Goal: Information Seeking & Learning: Learn about a topic

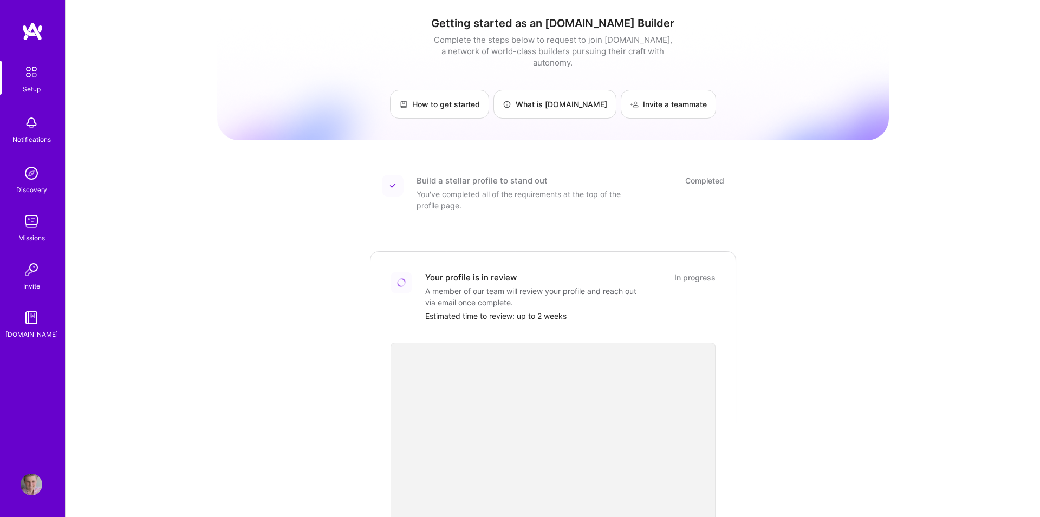
click at [29, 482] on img at bounding box center [32, 485] width 22 height 22
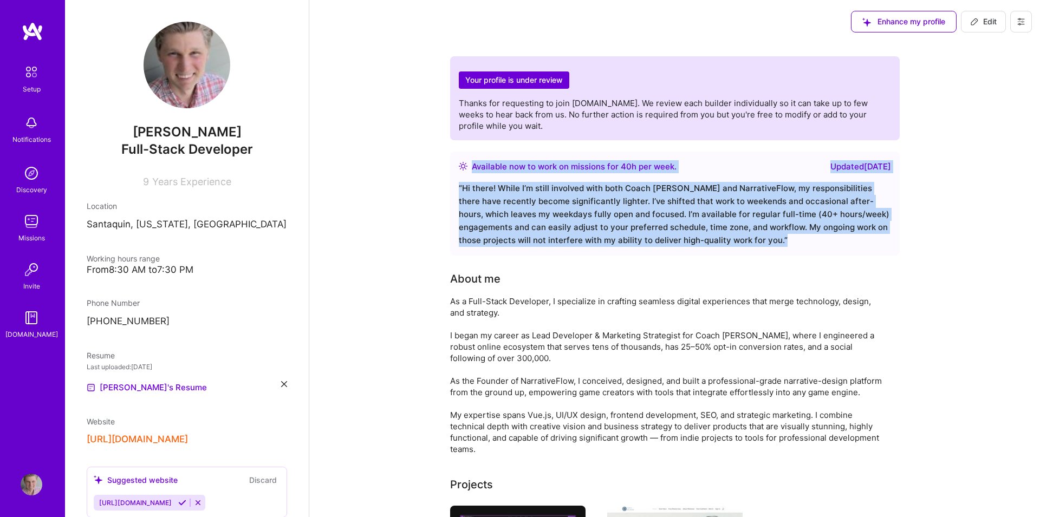
drag, startPoint x: 473, startPoint y: 166, endPoint x: 737, endPoint y: 239, distance: 273.6
click at [737, 239] on div "Available now to work on missions for 40 h per week . Updated [DATE] “ Hi there…" at bounding box center [675, 204] width 450 height 104
copy div "Available now to work on missions for 40 h per week . Updated [DATE] “ Hi there…"
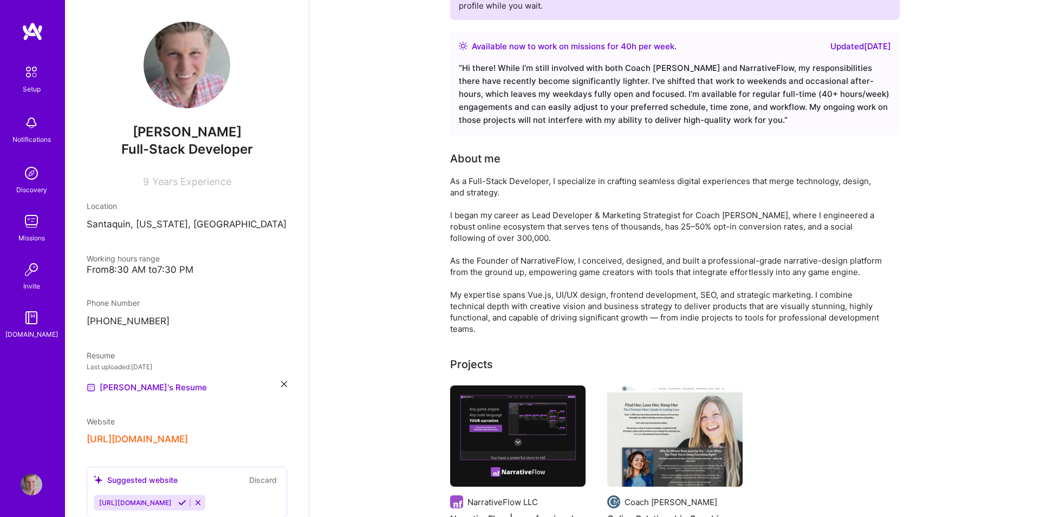
scroll to position [123, 0]
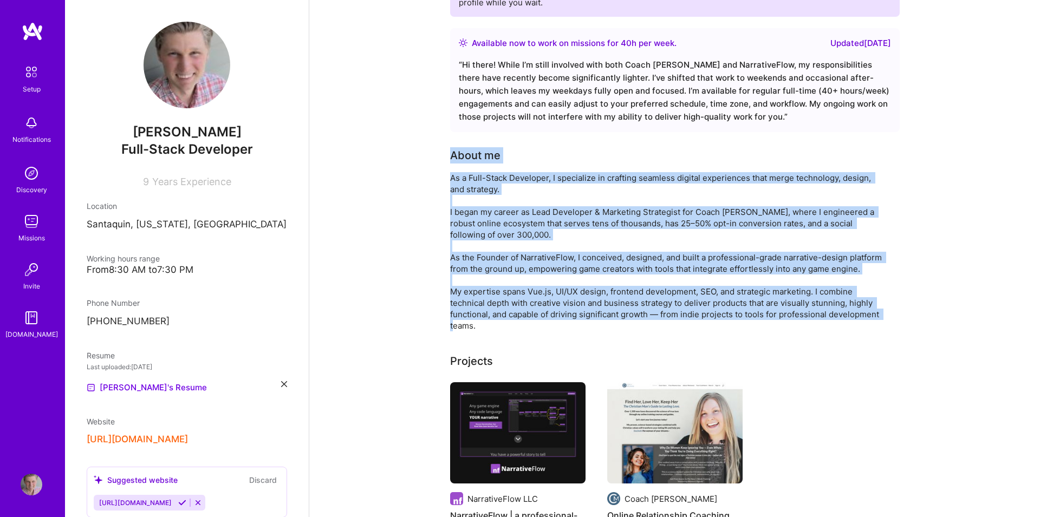
drag, startPoint x: 451, startPoint y: 157, endPoint x: 503, endPoint y: 323, distance: 174.9
click at [503, 323] on div "About me As a Full-Stack Developer, I specialize in crafting seamless digital e…" at bounding box center [666, 239] width 433 height 184
copy div "About me As a Full-Stack Developer, I specialize in crafting seamless digital e…"
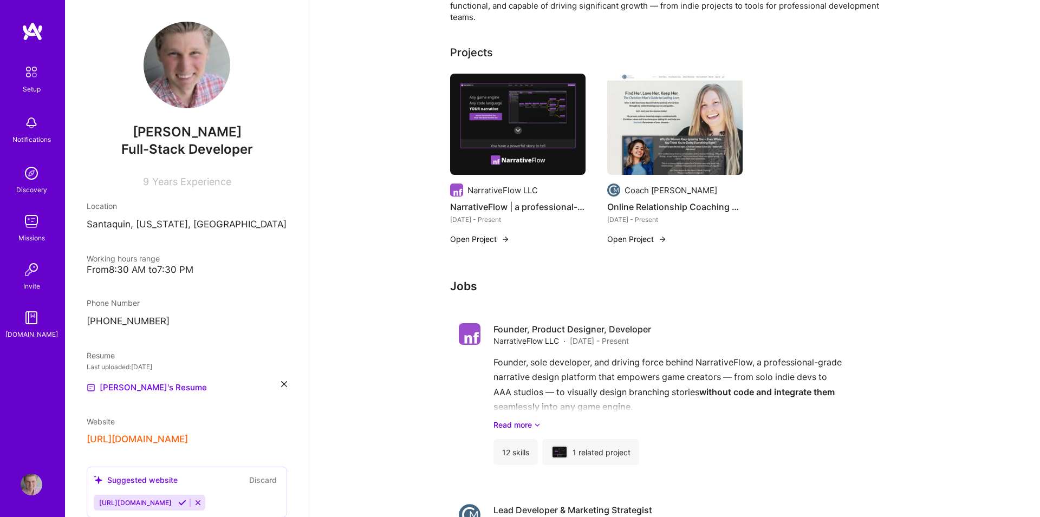
click at [377, 249] on div "Your profile is under review Thanks for requesting to join [DOMAIN_NAME]. We re…" at bounding box center [674, 236] width 731 height 1251
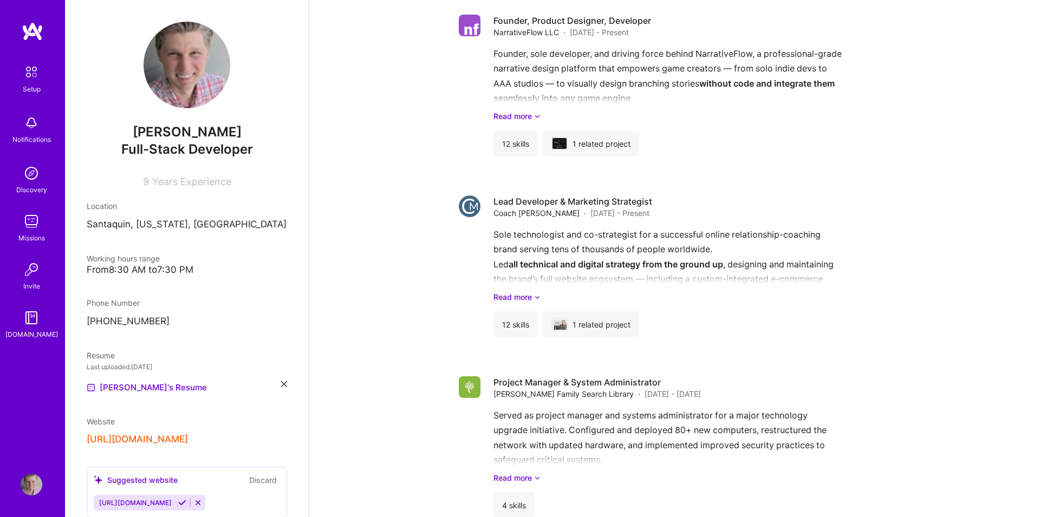
scroll to position [556, 0]
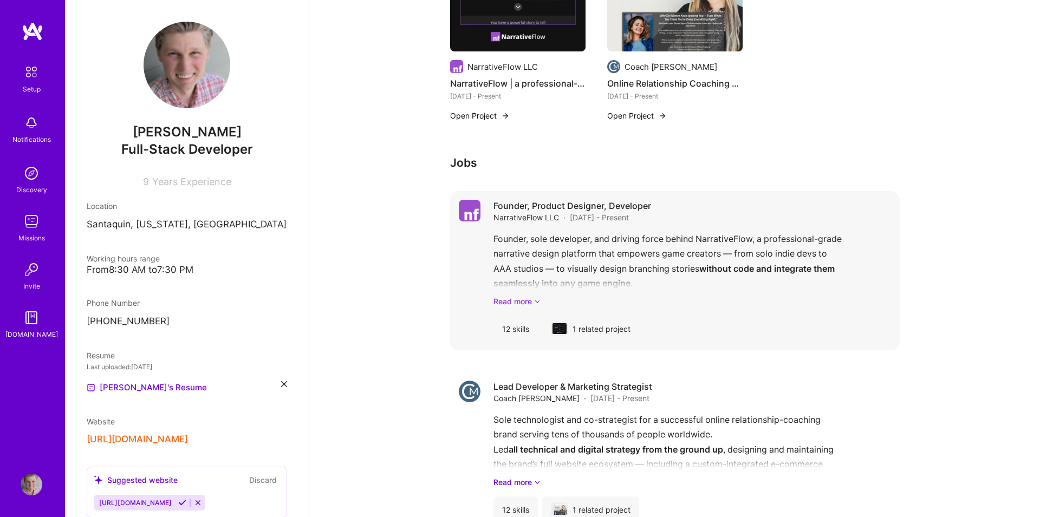
click at [518, 303] on link "Read more" at bounding box center [692, 301] width 398 height 11
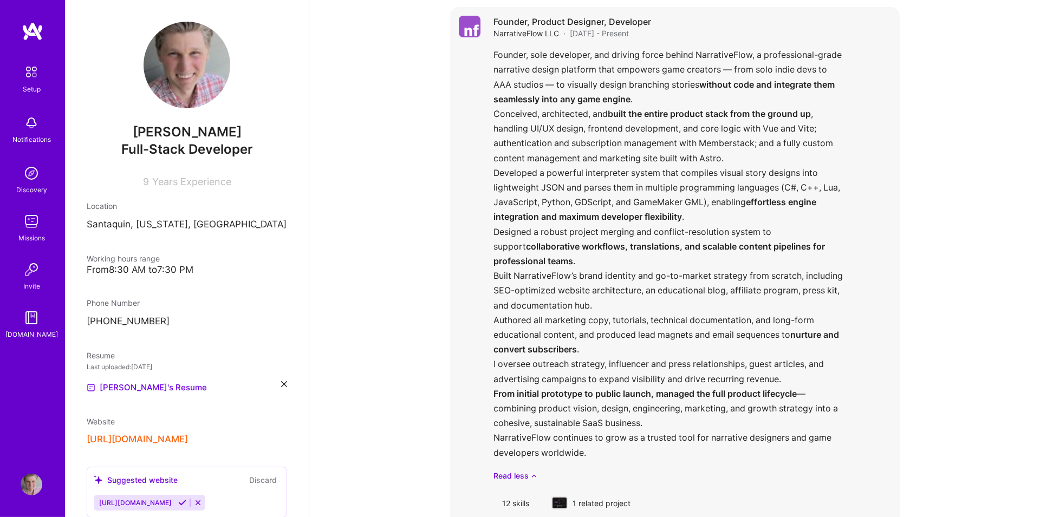
scroll to position [741, 0]
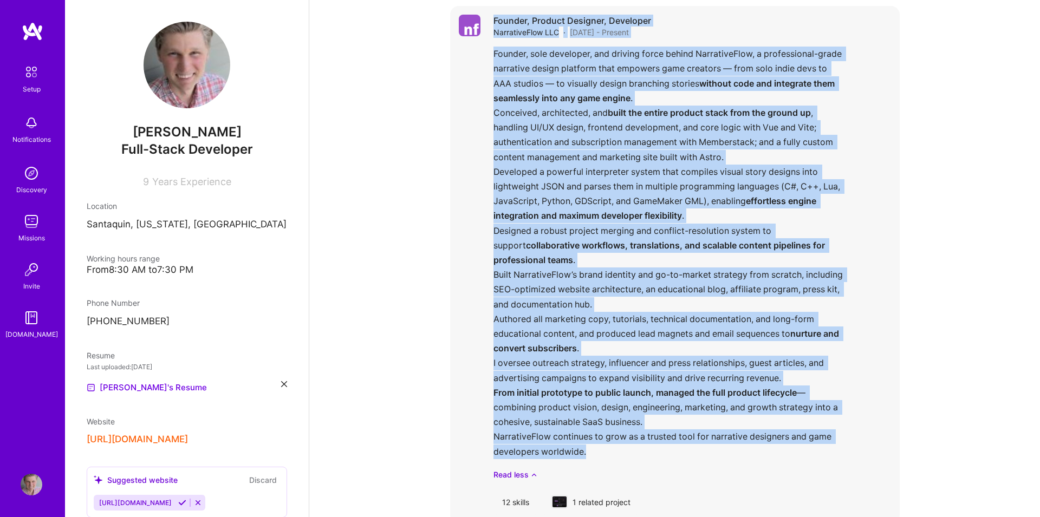
drag, startPoint x: 494, startPoint y: 18, endPoint x: 593, endPoint y: 451, distance: 443.4
click at [593, 451] on div "Founder, Product Designer, Developer NarrativeFlow LLC · [DATE] - Present Found…" at bounding box center [692, 265] width 398 height 500
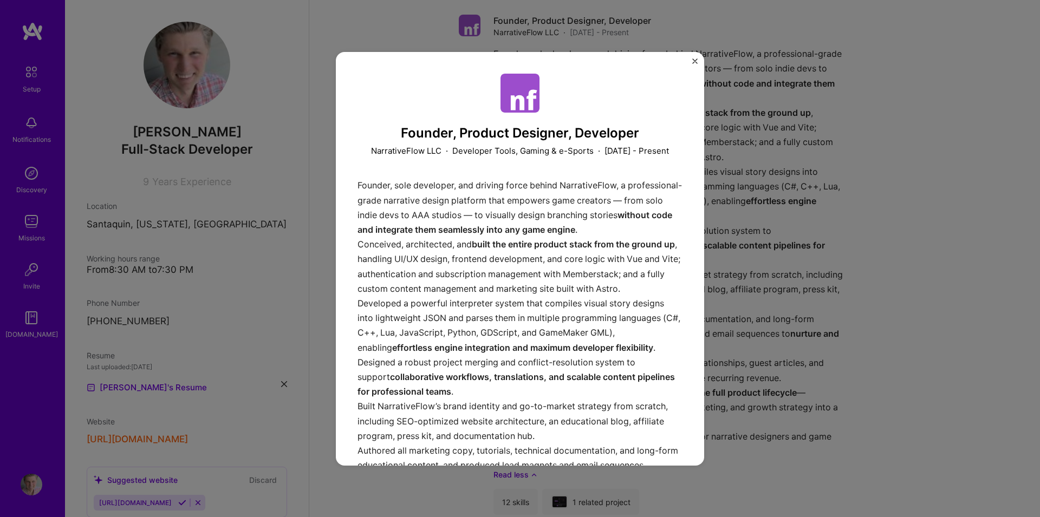
drag, startPoint x: 494, startPoint y: 231, endPoint x: 425, endPoint y: 143, distance: 111.9
click at [494, 229] on div "Founder, sole developer, and driving force behind NarrativeFlow, a professional…" at bounding box center [519, 387] width 325 height 418
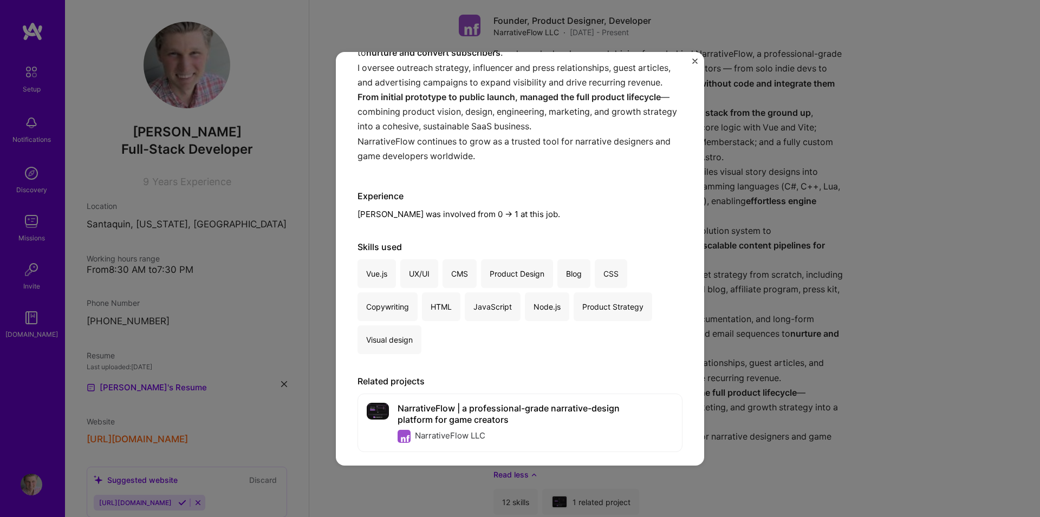
scroll to position [440, 0]
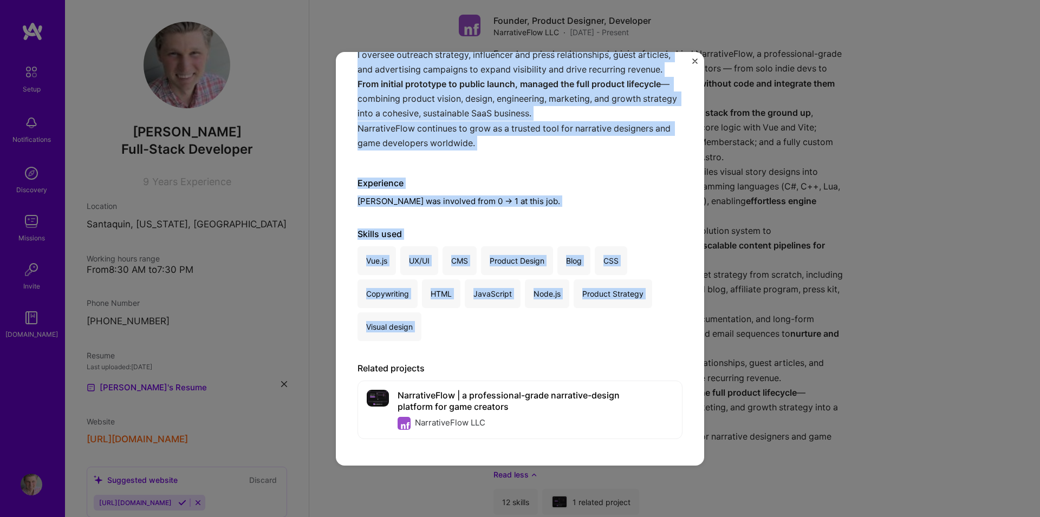
drag, startPoint x: 402, startPoint y: 134, endPoint x: 419, endPoint y: 355, distance: 221.6
click at [419, 355] on div "Founder, Product Designer, Developer NarrativeFlow LLC · Developer Tools, Gamin…" at bounding box center [519, 38] width 325 height 811
copy div "Loremip, Dolorsi Ametcons, Adipiscin ElitseddoEius TEM · Incididun Utlab, Etdol…"
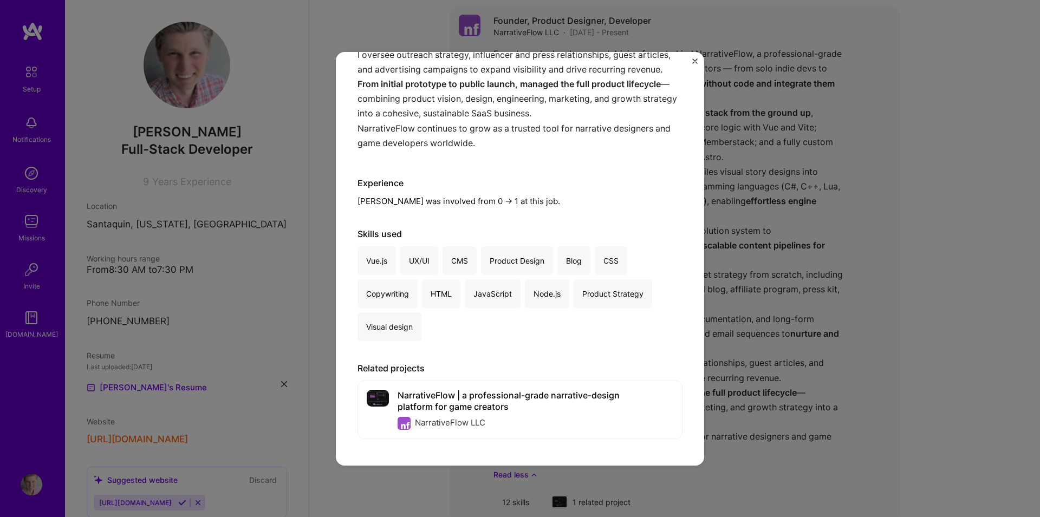
click at [850, 265] on div "Founder, Product Designer, Developer NarrativeFlow LLC · Developer Tools, Gamin…" at bounding box center [520, 258] width 1040 height 517
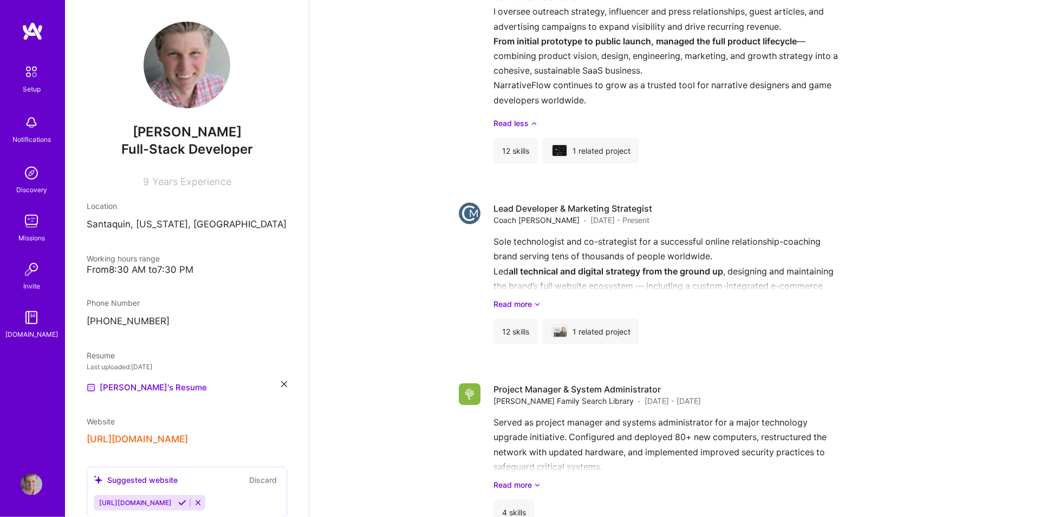
scroll to position [1111, 0]
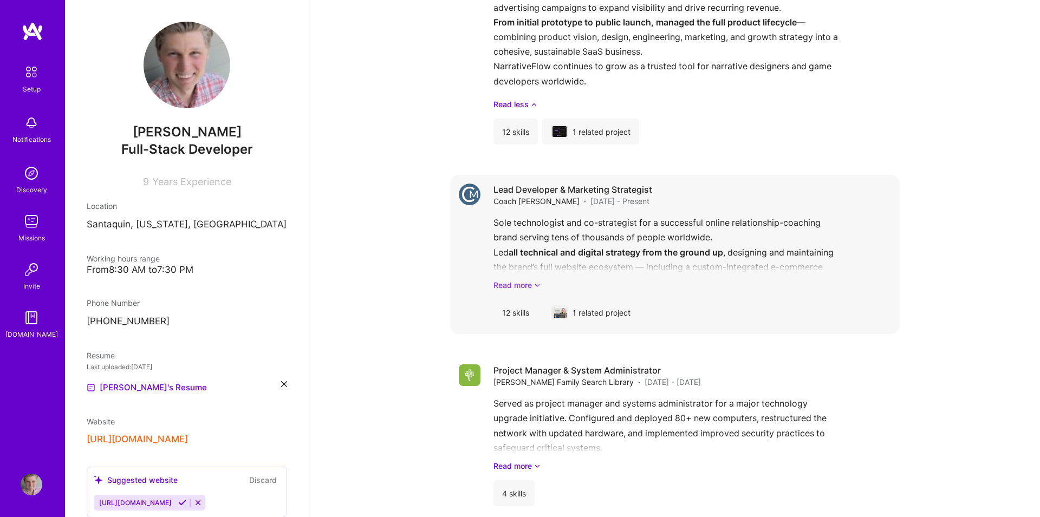
click at [516, 289] on link "Read more" at bounding box center [692, 284] width 398 height 11
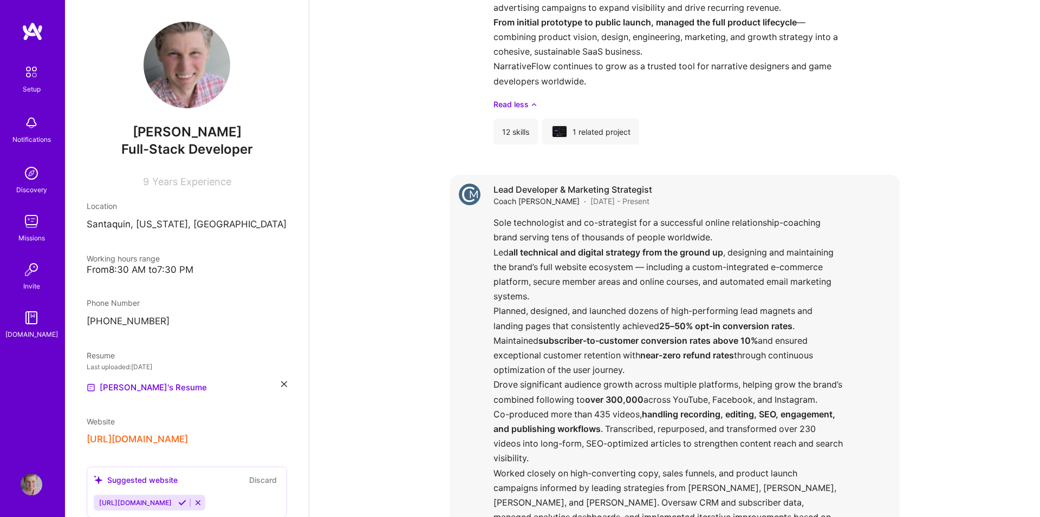
click at [526, 231] on div "Sole technologist and co-strategist for a successful online relationship-coachi…" at bounding box center [692, 418] width 398 height 404
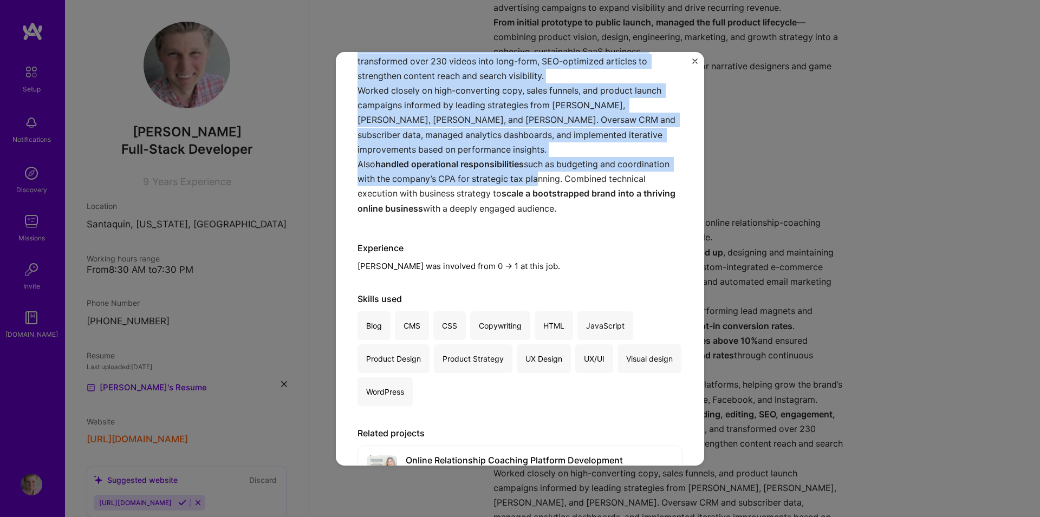
scroll to position [414, 0]
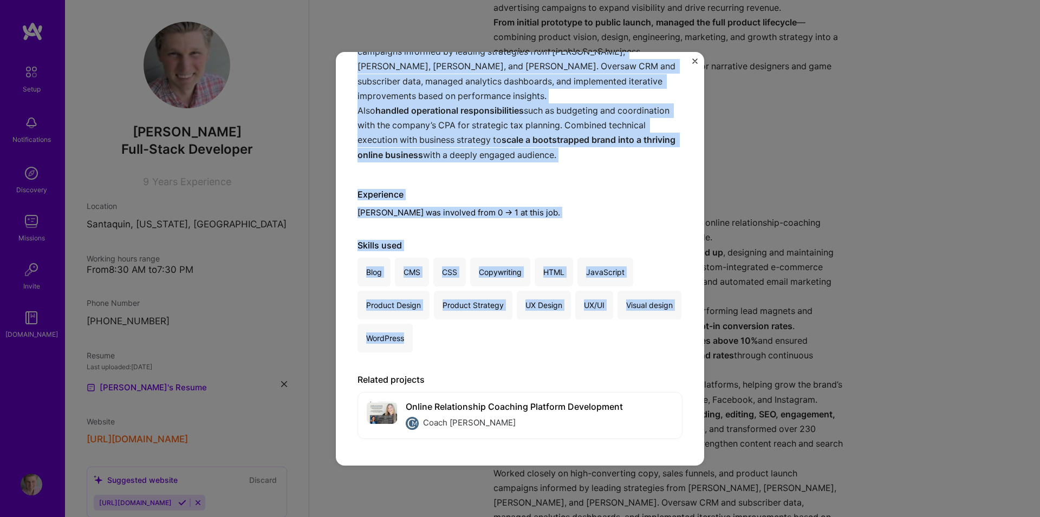
drag, startPoint x: 400, startPoint y: 134, endPoint x: 477, endPoint y: 346, distance: 225.3
click at [477, 346] on div "Lead Developer & Marketing Strategist Coach [PERSON_NAME] · Coaching, E-Commerc…" at bounding box center [519, 52] width 325 height 784
copy div "Lore Ipsumdolo & Sitametco Adipiscing Elits Doeiusmo · Temporin, U-Laboreet · D…"
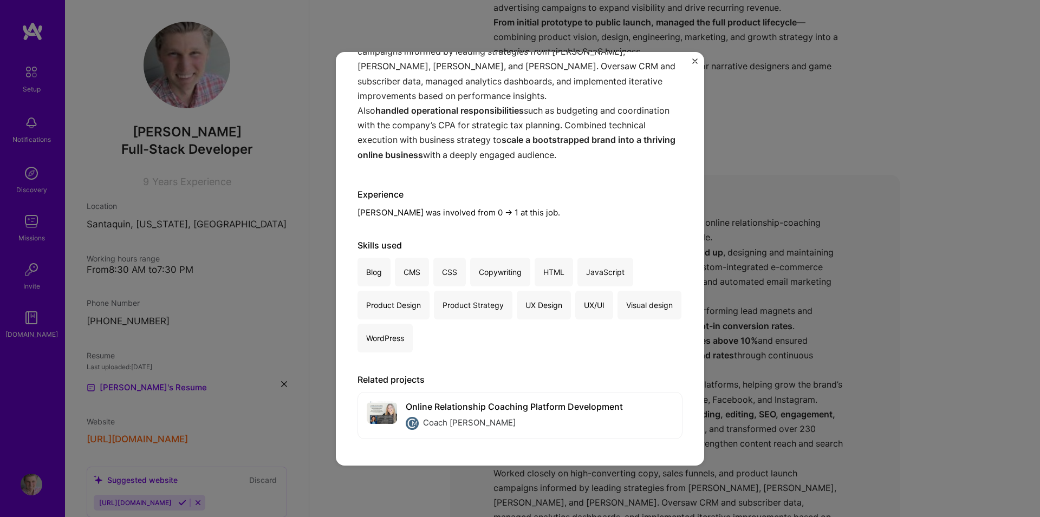
click at [802, 315] on div "Lead Developer & Marketing Strategist Coach [PERSON_NAME] · Coaching, E-Commerc…" at bounding box center [520, 258] width 1040 height 517
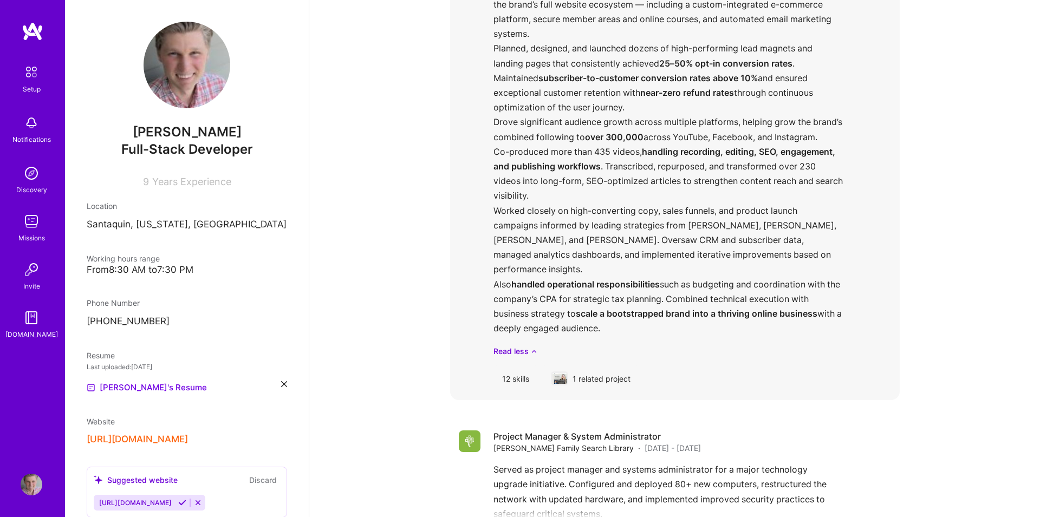
scroll to position [1464, 0]
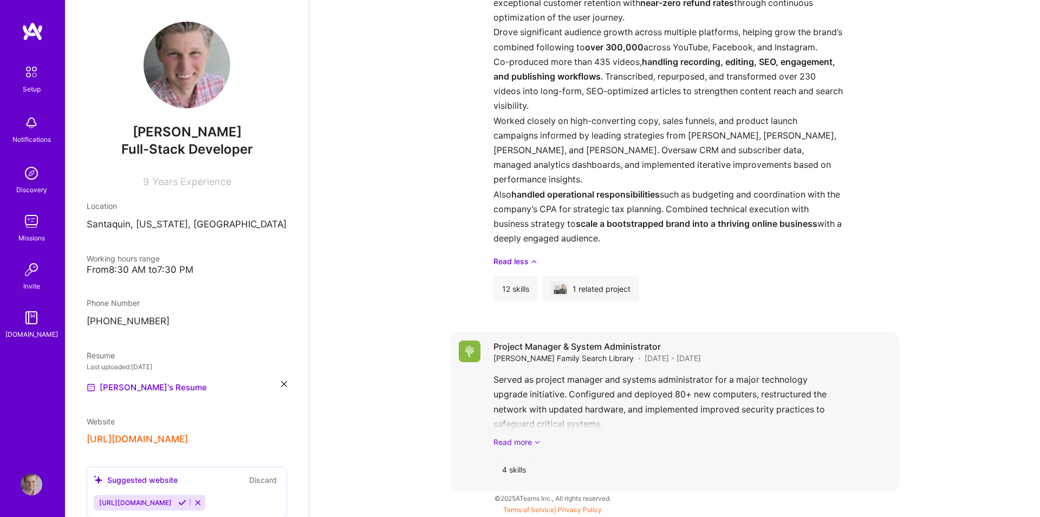
click at [525, 444] on link "Read more" at bounding box center [692, 442] width 398 height 11
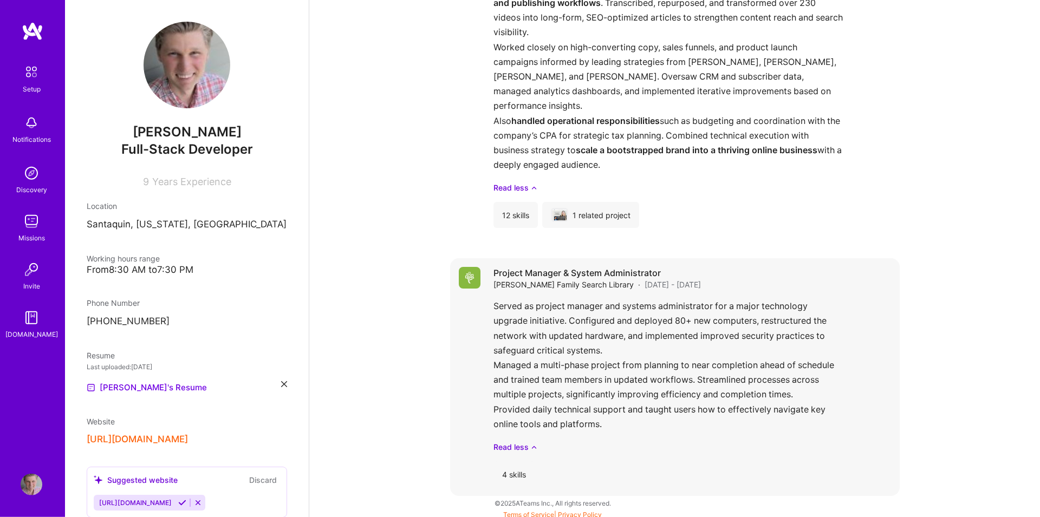
scroll to position [1542, 0]
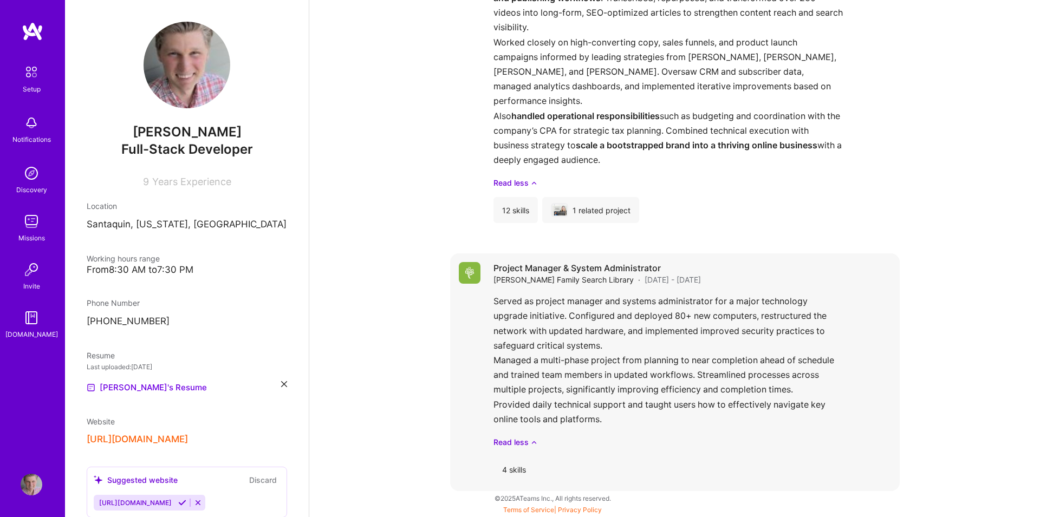
click at [528, 321] on div "Served as project manager and systems administrator for a major technology upgr…" at bounding box center [692, 371] width 398 height 154
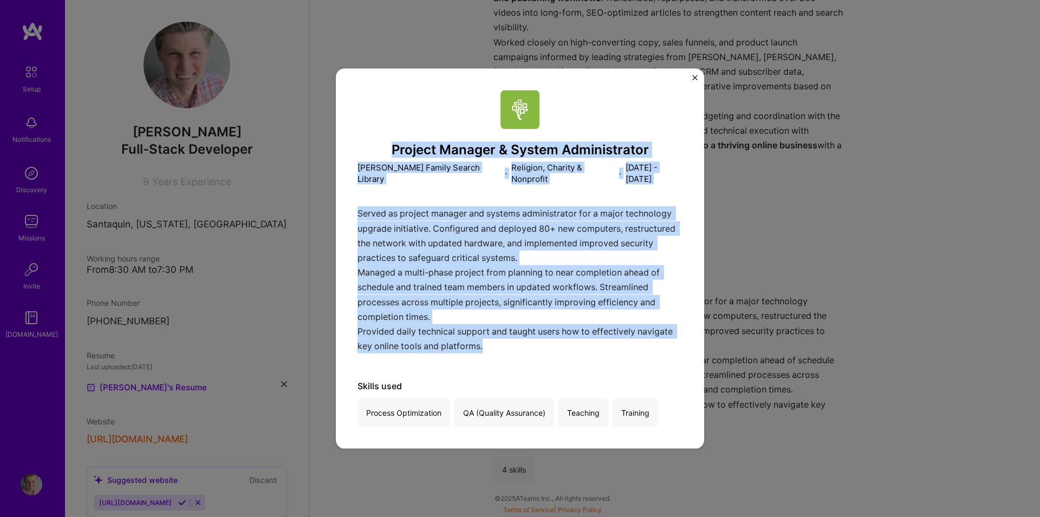
drag, startPoint x: 394, startPoint y: 149, endPoint x: 509, endPoint y: 355, distance: 235.2
click at [509, 355] on div "Project Manager & System Administrator [PERSON_NAME] Family Search Library · Re…" at bounding box center [519, 258] width 325 height 337
copy div "Project Manager & System Administrator [PERSON_NAME] Family Search Library · Re…"
click at [483, 327] on div "Served as project manager and systems administrator for a major technology upgr…" at bounding box center [519, 282] width 325 height 153
drag, startPoint x: 394, startPoint y: 150, endPoint x: 658, endPoint y: 415, distance: 373.8
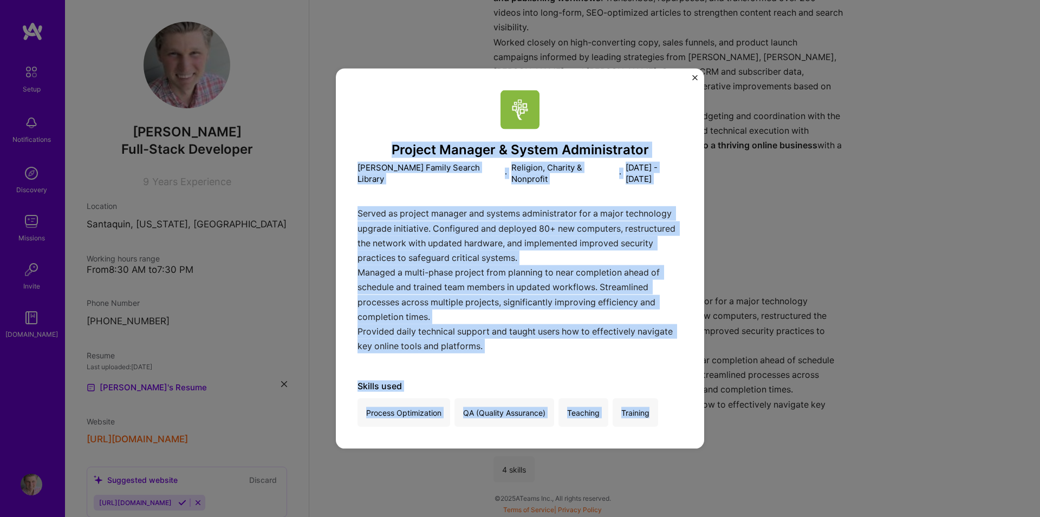
click at [658, 415] on div "Project Manager & System Administrator [PERSON_NAME] Family Search Library · Re…" at bounding box center [519, 258] width 325 height 337
copy div "Project Manager & System Administrator [PERSON_NAME] Family Search Library · Re…"
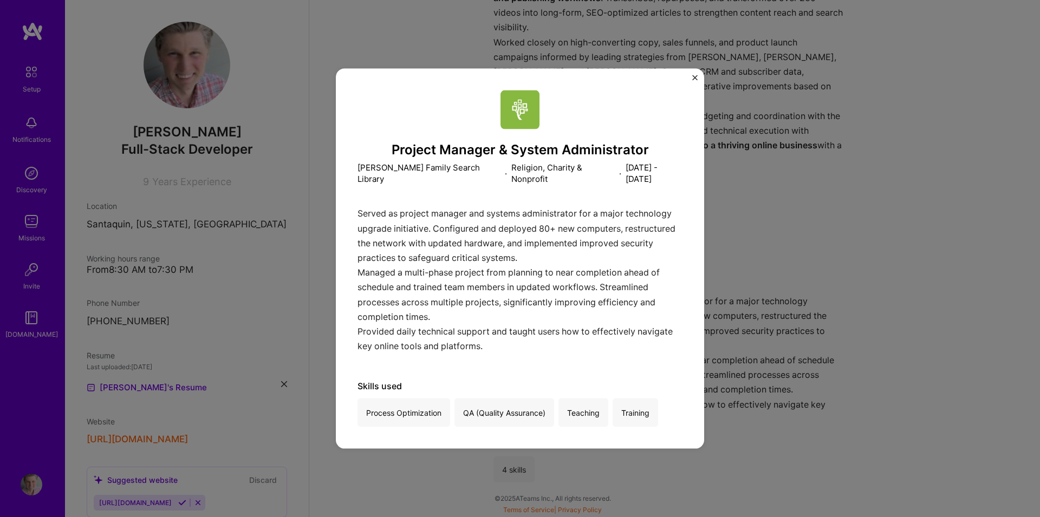
click at [815, 353] on div "Project Manager & System Administrator [PERSON_NAME] Family Search Library · Re…" at bounding box center [520, 258] width 1040 height 517
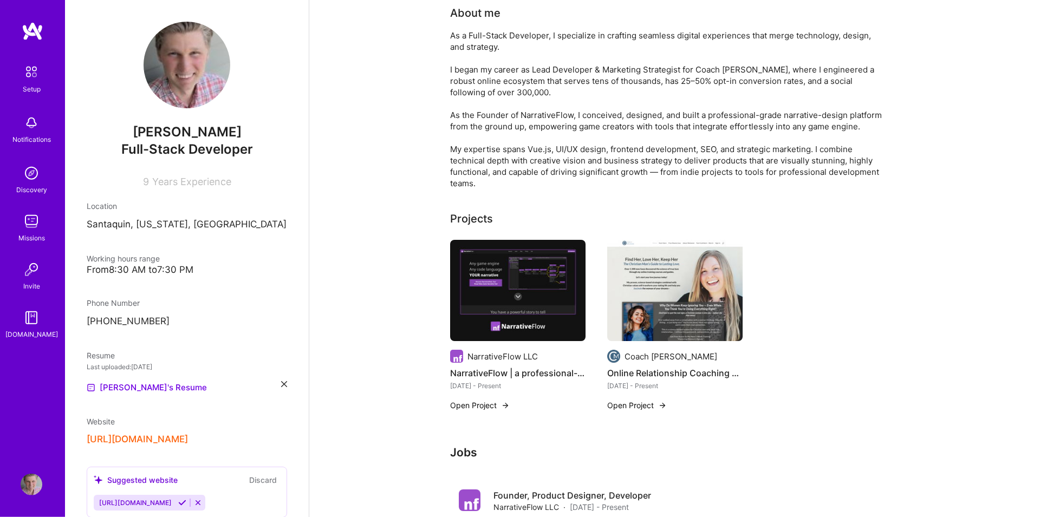
scroll to position [369, 0]
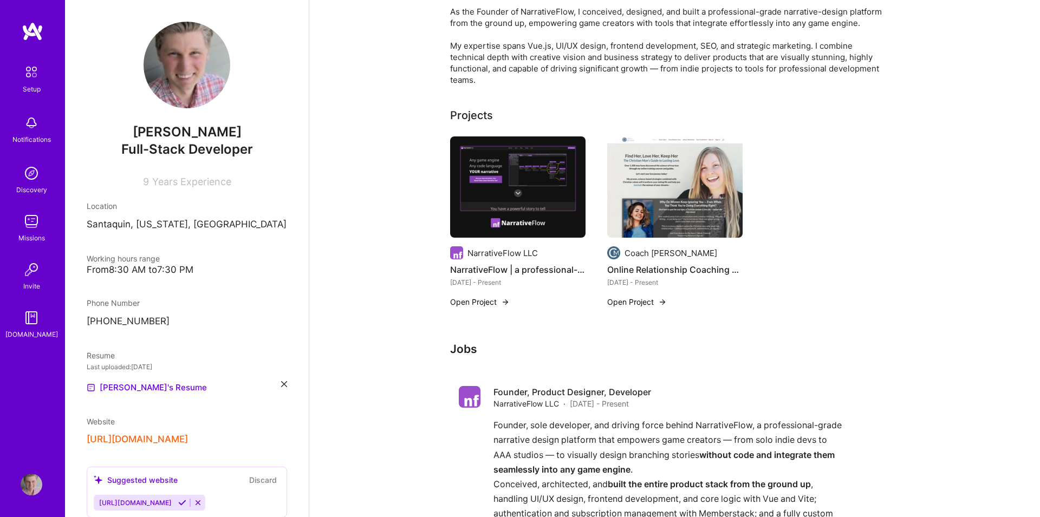
click at [507, 201] on img at bounding box center [517, 187] width 135 height 102
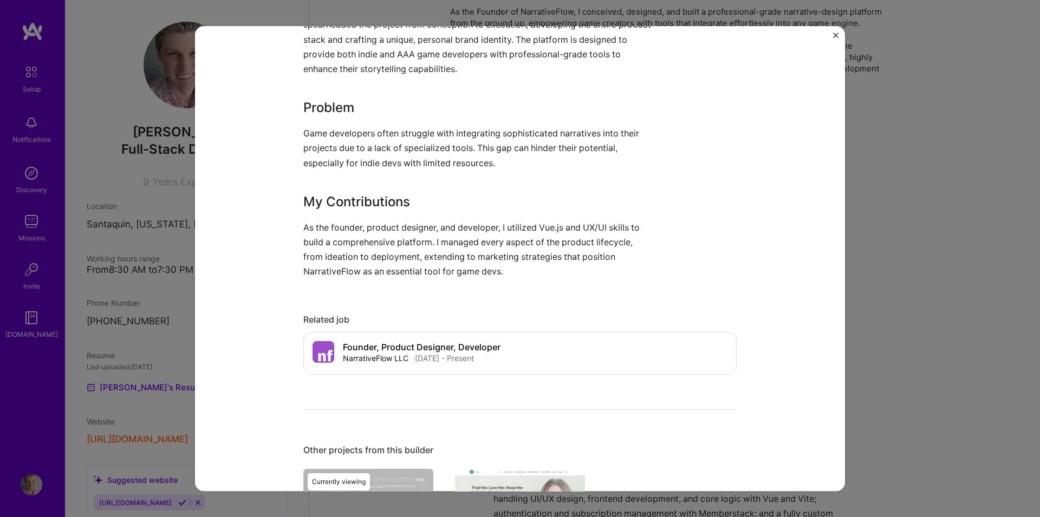
scroll to position [926, 0]
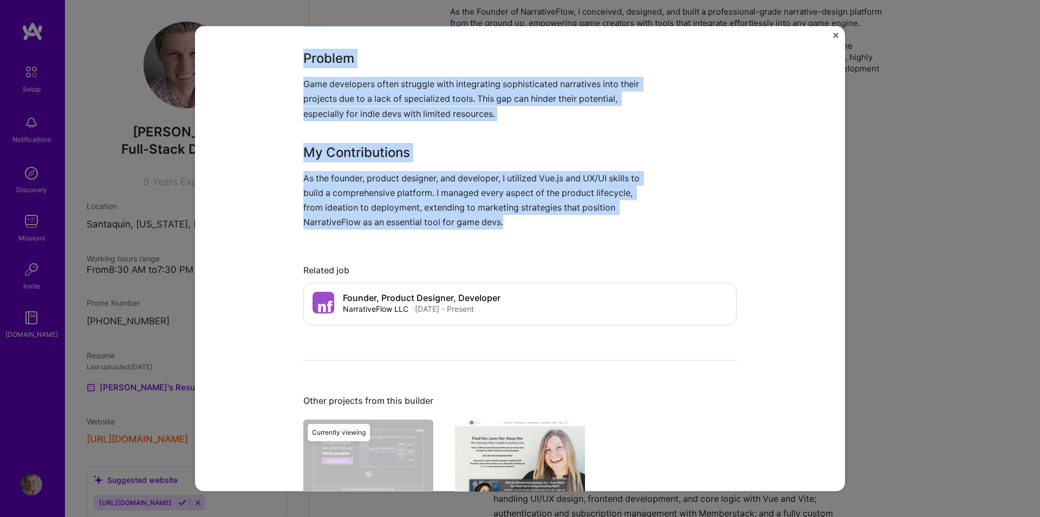
drag, startPoint x: 305, startPoint y: 104, endPoint x: 515, endPoint y: 222, distance: 241.0
copy div "NarrativeFlow | a professional-grade narrative-design platform for game creator…"
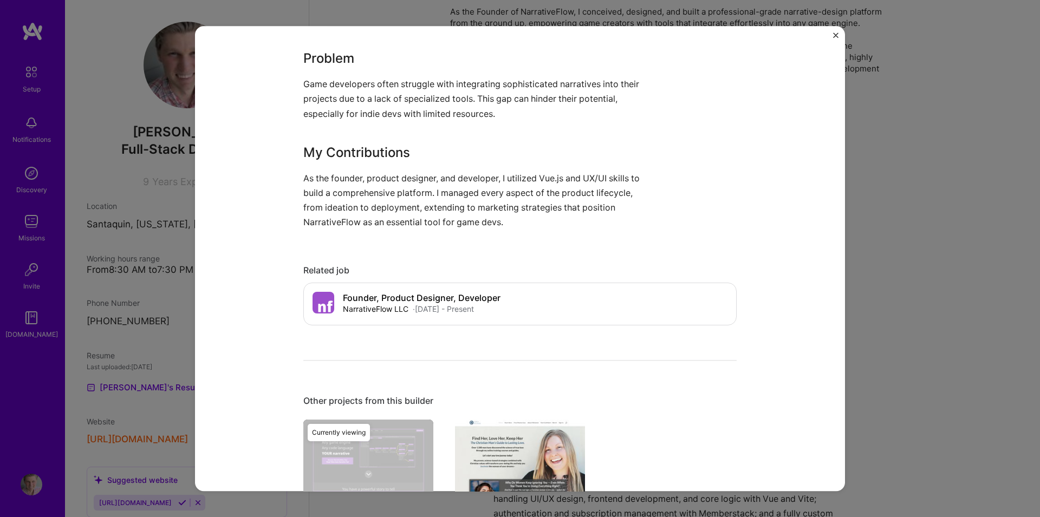
click at [900, 322] on div "NarrativeFlow | a professional-grade narrative-design platform for game creator…" at bounding box center [520, 258] width 1040 height 517
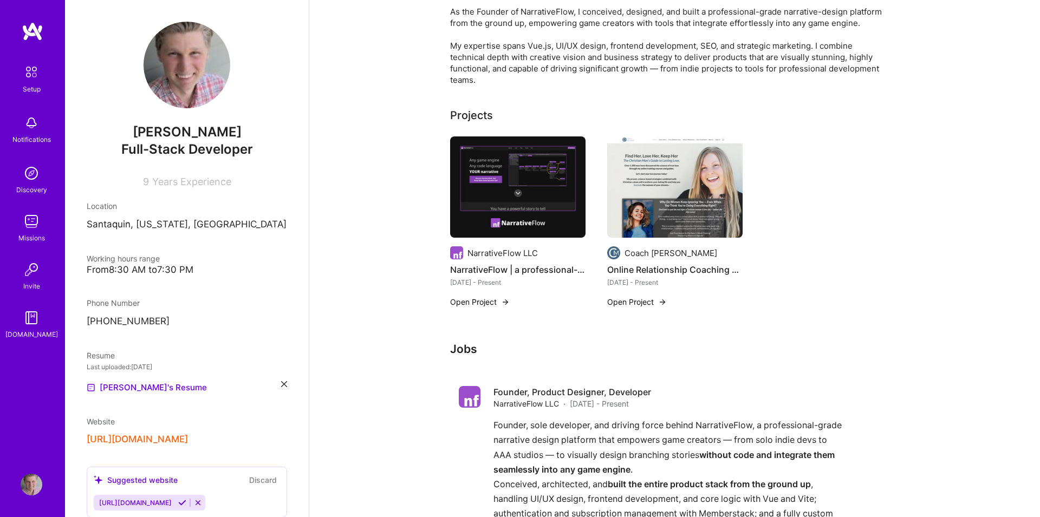
click at [679, 194] on img at bounding box center [674, 187] width 135 height 102
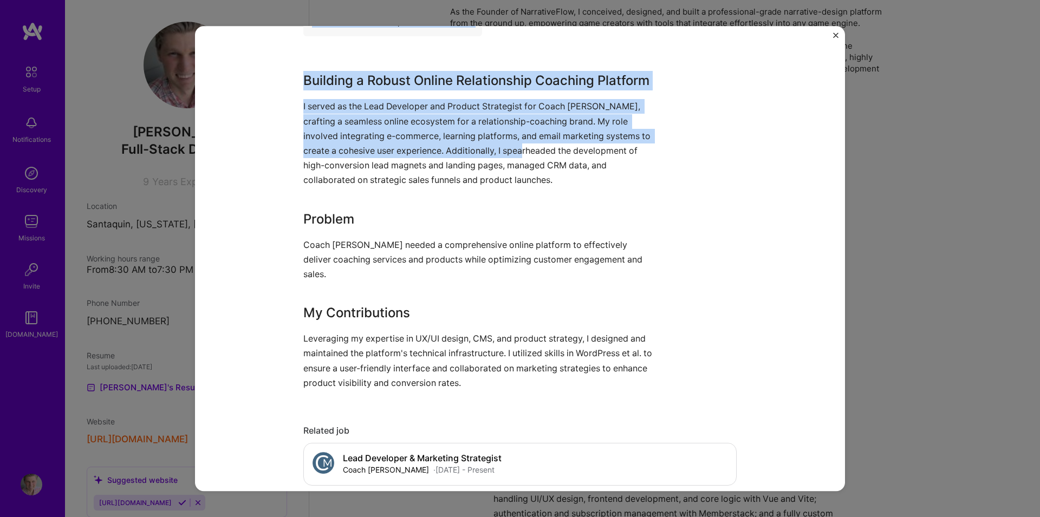
scroll to position [741, 0]
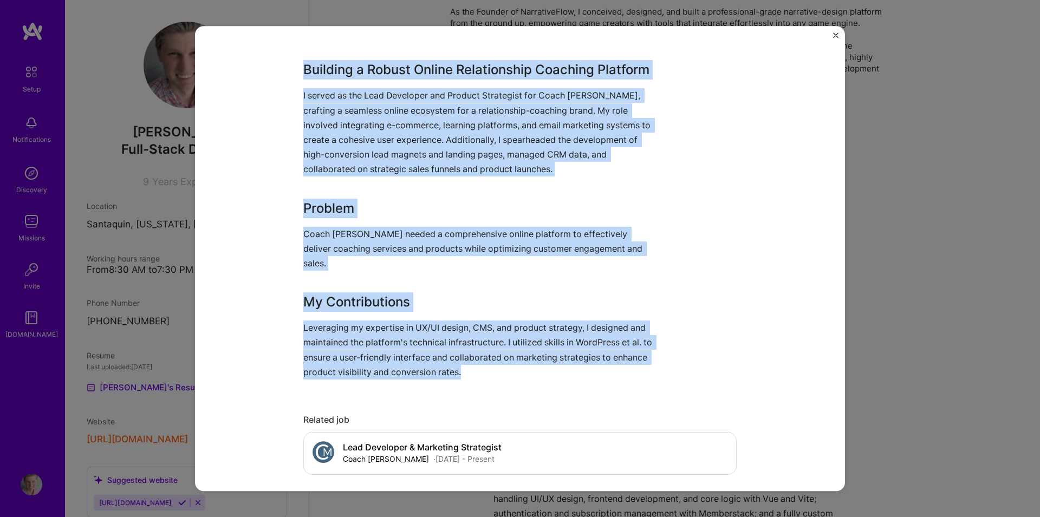
drag, startPoint x: 359, startPoint y: 103, endPoint x: 503, endPoint y: 360, distance: 294.1
click at [503, 360] on div "Online Relationship Coaching Platform Development Coach [PERSON_NAME] Coaching,…" at bounding box center [519, 28] width 433 height 1443
copy div "Online Relationship Coaching Platform Development Coach [PERSON_NAME] Coaching,…"
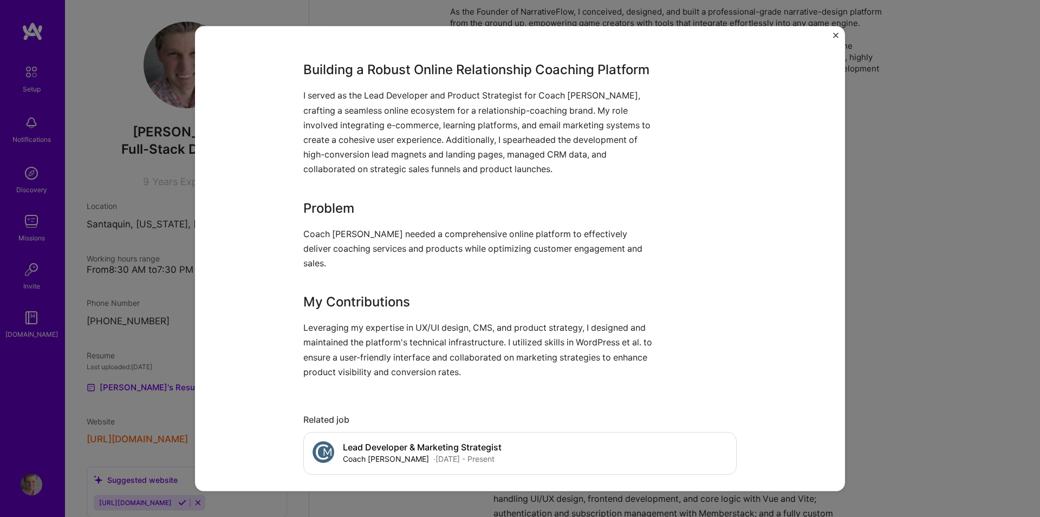
click at [877, 245] on div "Online Relationship Coaching Platform Development Coach [PERSON_NAME] Coaching,…" at bounding box center [520, 258] width 1040 height 517
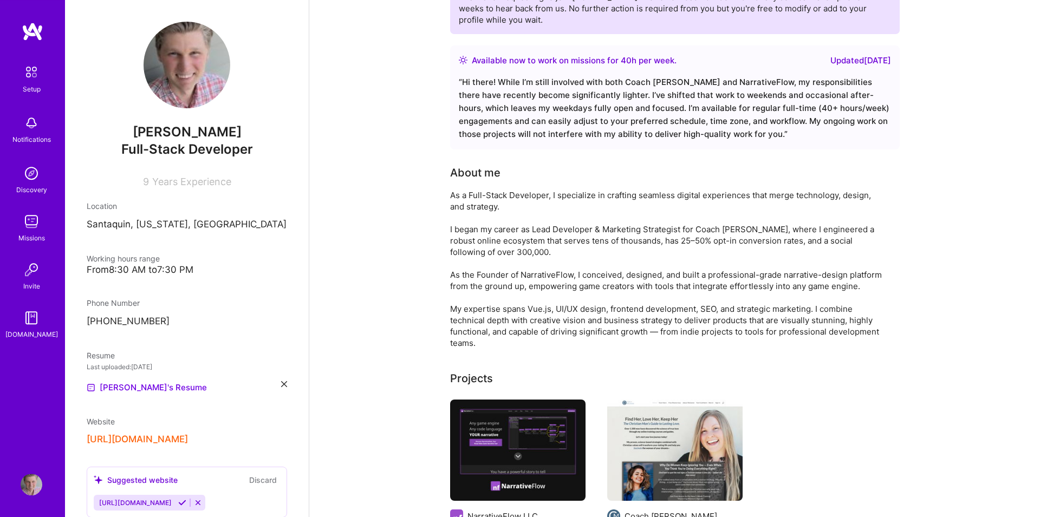
scroll to position [123, 0]
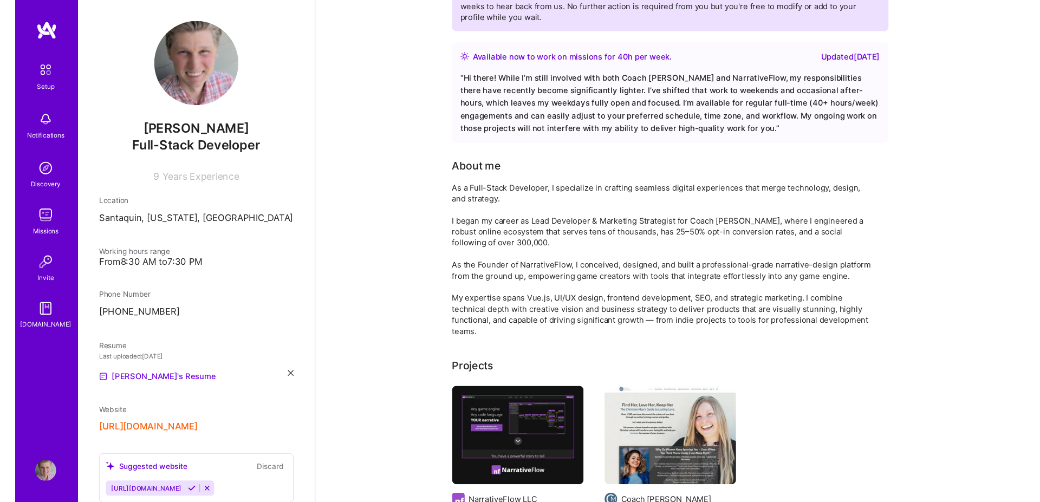
scroll to position [0, 0]
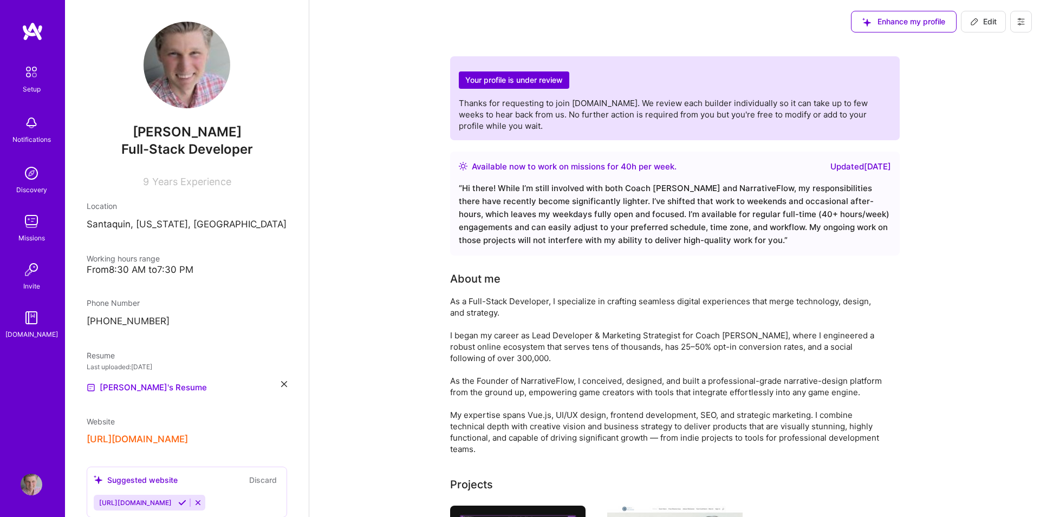
click at [33, 31] on img at bounding box center [33, 31] width 22 height 19
click at [30, 79] on img at bounding box center [31, 72] width 23 height 23
